Goal: Check status: Check status

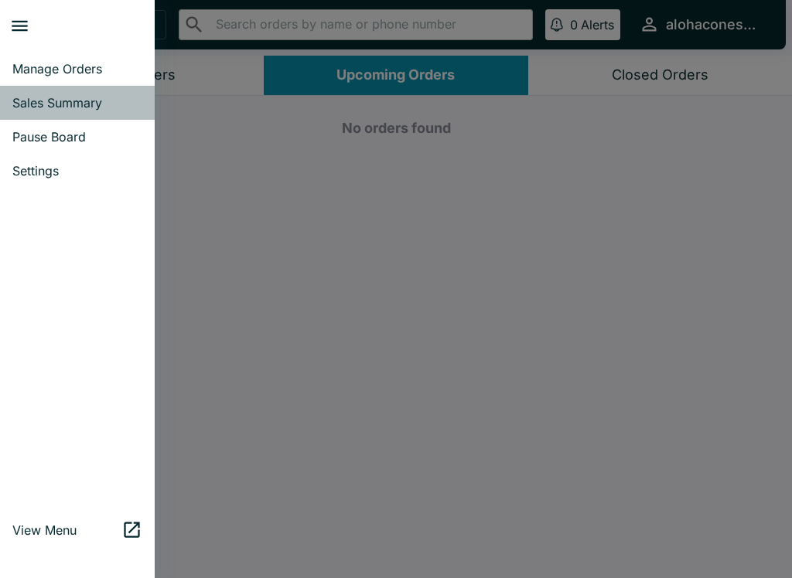
click at [104, 97] on span "Sales Summary" at bounding box center [77, 102] width 130 height 15
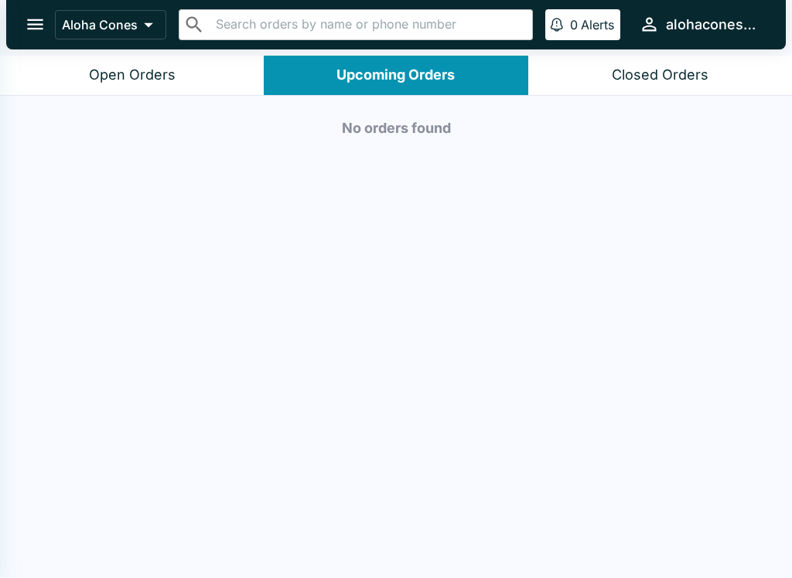
select select "03:00"
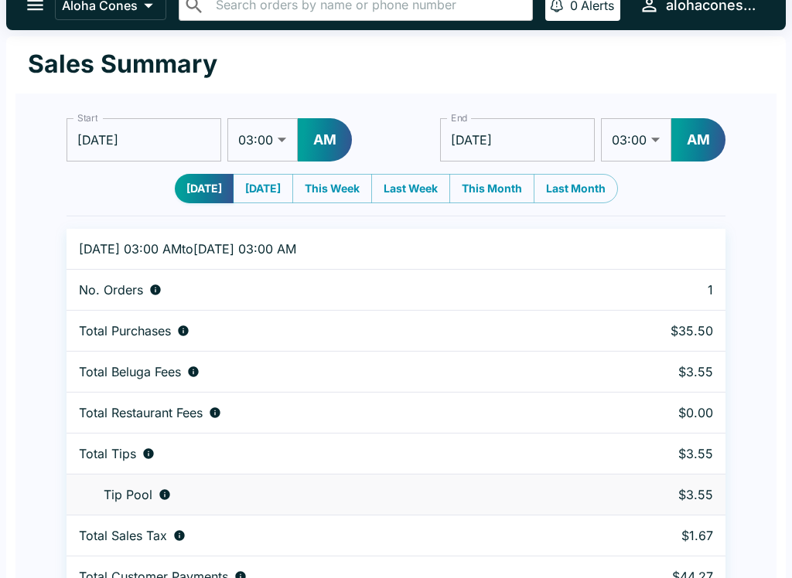
scroll to position [47, 0]
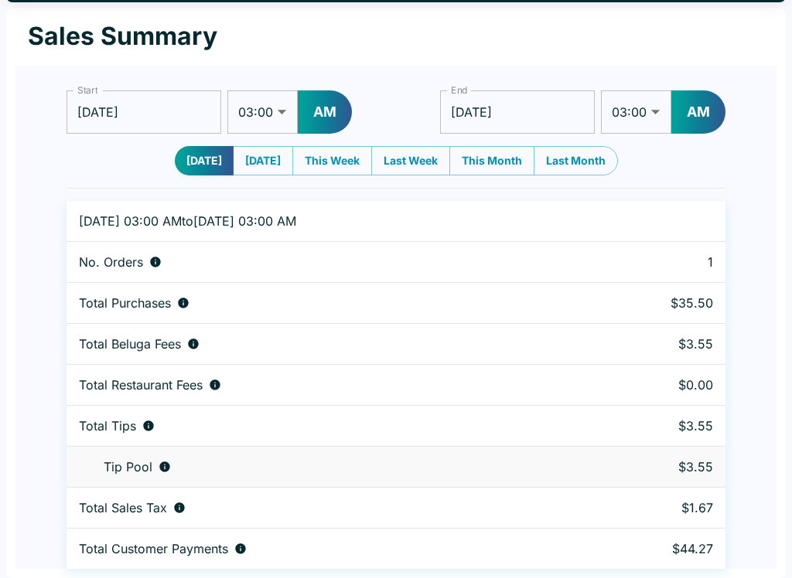
click at [761, 459] on div "Start [DATE] Start 01:00 01:30 02:00 02:30 03:00 03:30 04:00 04:30 05:00 05:30 …" at bounding box center [395, 317] width 761 height 503
click at [762, 476] on div "Start [DATE] Start 01:00 01:30 02:00 02:30 03:00 03:30 04:00 04:30 05:00 05:30 …" at bounding box center [395, 317] width 761 height 503
click at [220, 38] on div "Sales Summary" at bounding box center [395, 37] width 761 height 57
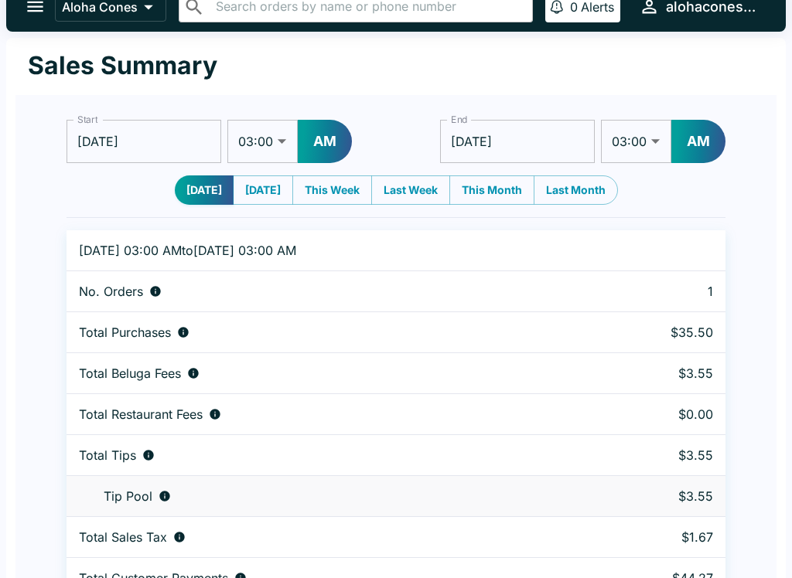
scroll to position [0, 0]
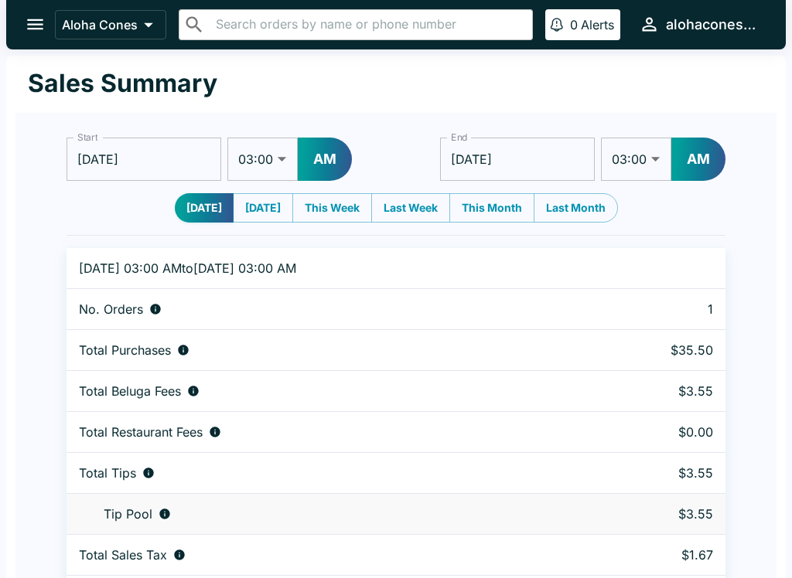
click at [124, 28] on p "Aloha Cones" at bounding box center [100, 24] width 76 height 15
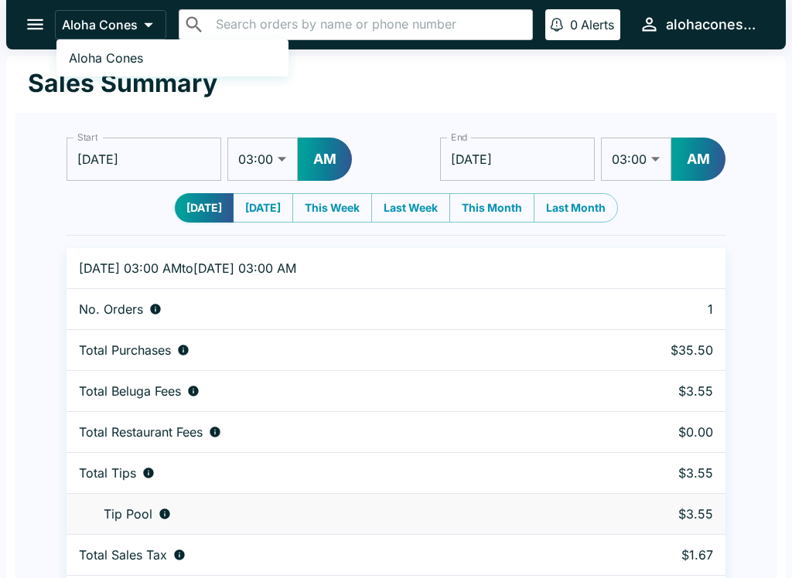
click at [152, 53] on link "Aloha Cones" at bounding box center [172, 58] width 232 height 25
